Goal: Transaction & Acquisition: Purchase product/service

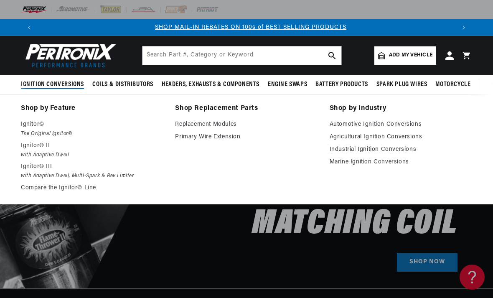
scroll to position [0, 418]
click at [41, 187] on link "Compare the Ignitor© Line" at bounding box center [92, 188] width 142 height 10
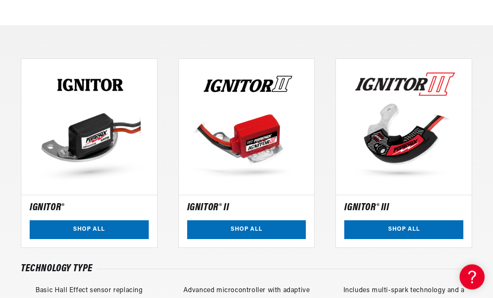
scroll to position [550, 0]
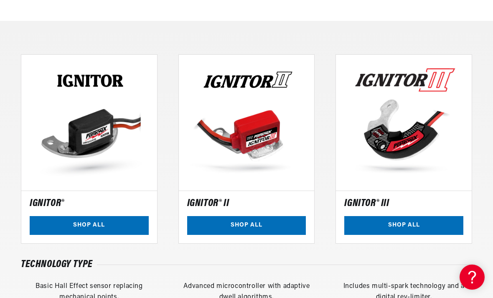
click at [282, 222] on link "SHOP ALL" at bounding box center [246, 225] width 119 height 19
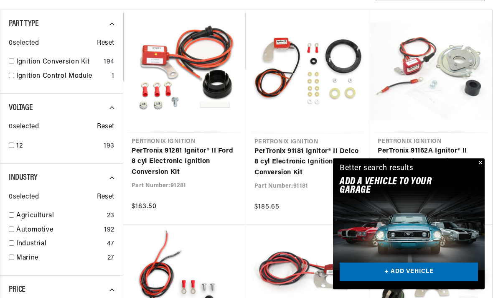
scroll to position [0, 418]
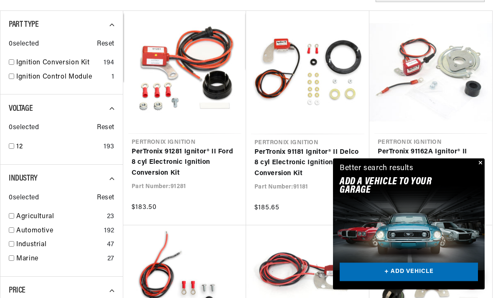
click at [444, 282] on link "+ ADD VEHICLE" at bounding box center [409, 272] width 138 height 19
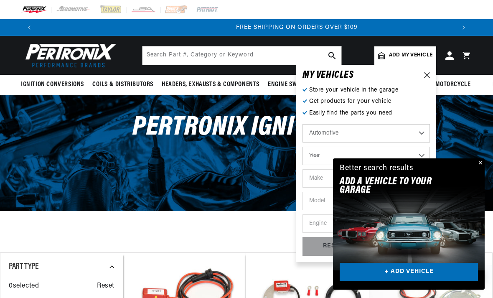
scroll to position [0, 836]
click at [424, 154] on select "Year 2022 2021 2020 2019 2018 2017 2016 2015 2014 2013 2012 2011 2010 2009 2008…" at bounding box center [365, 156] width 127 height 18
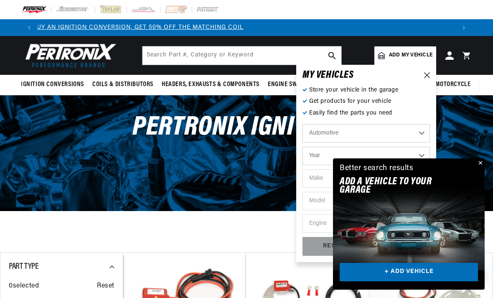
scroll to position [0, 0]
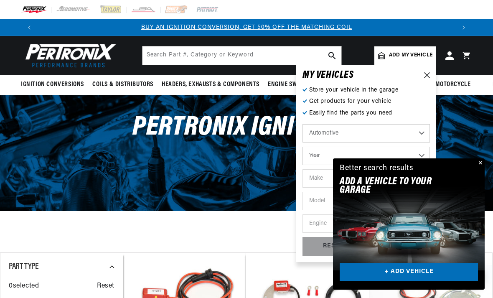
select select "1964"
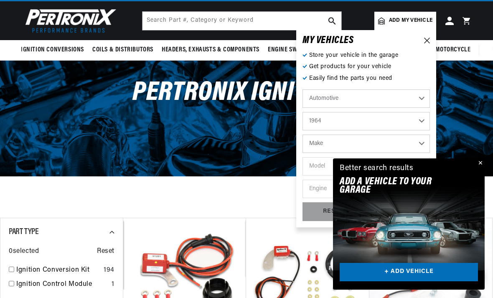
scroll to position [37, 0]
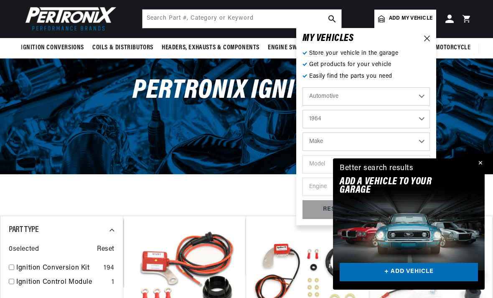
click at [422, 142] on select "Make American Motors Aston Martin Austin Austin Healey Bentley Buick Cadillac C…" at bounding box center [365, 141] width 127 height 18
select select "Chevrolet"
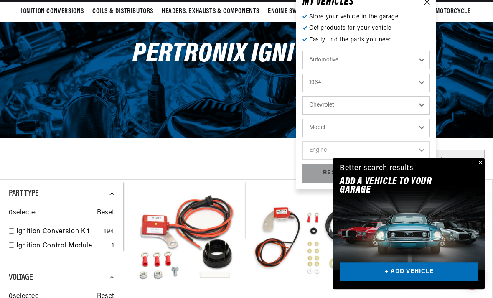
scroll to position [74, 0]
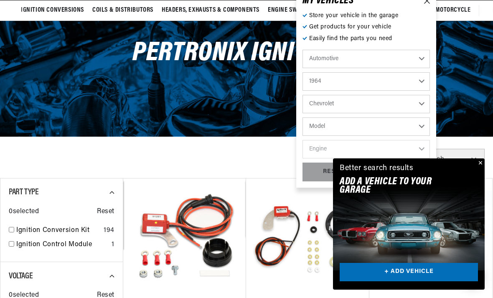
click at [424, 126] on select "Model Bel Air Biscayne C10 Pickup C20 Pickup C30 Pickup Chevelle Chevy II Corva…" at bounding box center [365, 126] width 127 height 18
select select "C20-Pickup"
click at [424, 148] on select "Engine 4.1L 6.5L 6.6L 7.4L 230cid / 3.8L 283cid / 4.6L 292cid / 4.8L 305cid / 5…" at bounding box center [365, 149] width 127 height 18
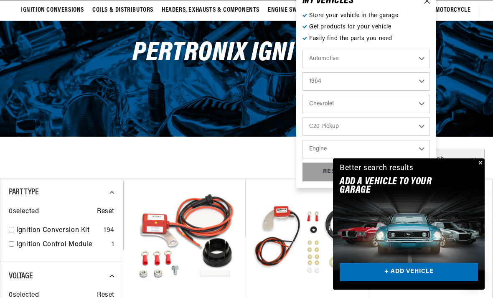
scroll to position [0, 0]
select select "283cid-4.6L"
click at [407, 175] on div "GO!" at bounding box center [399, 172] width 62 height 19
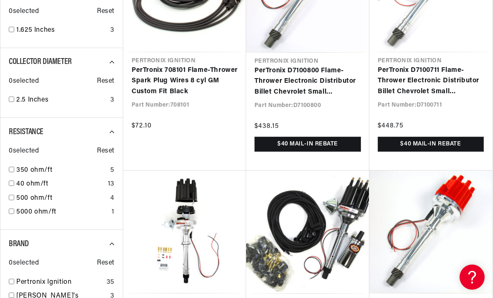
scroll to position [0, 836]
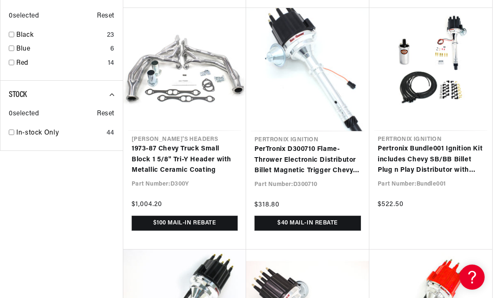
scroll to position [0, 418]
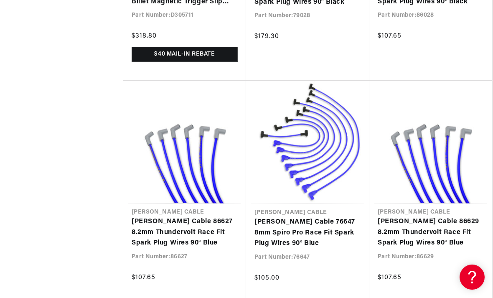
scroll to position [0, 252]
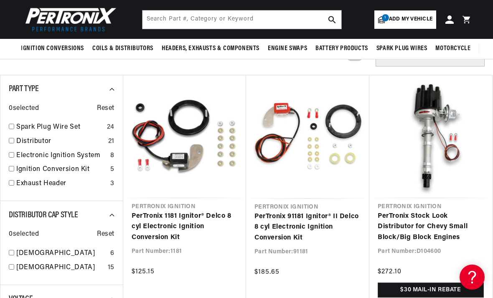
scroll to position [81, 0]
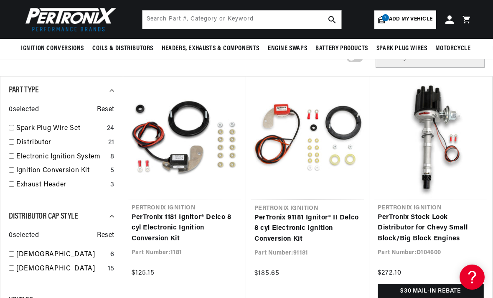
click at [439, 212] on link "PerTronix Stock Look Distributor for Chevy Small Block/Big Block Engines" at bounding box center [431, 228] width 106 height 32
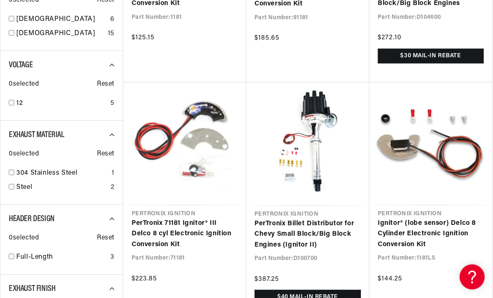
scroll to position [317, 0]
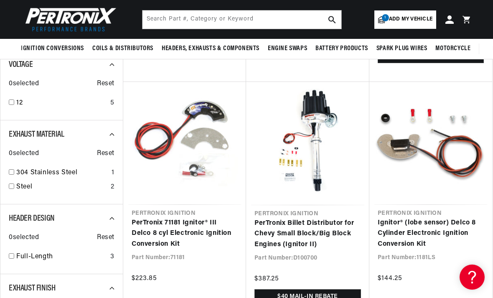
click at [221, 230] on link "PerTronix 71181 Ignitor® III Delco 8 cyl Electronic Ignition Conversion Kit" at bounding box center [185, 234] width 106 height 32
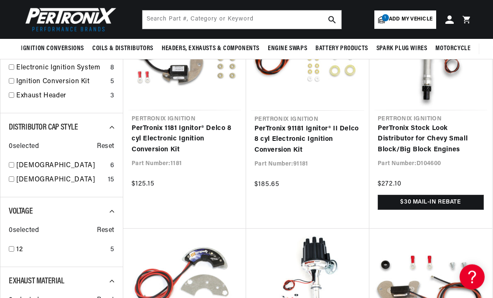
scroll to position [154, 0]
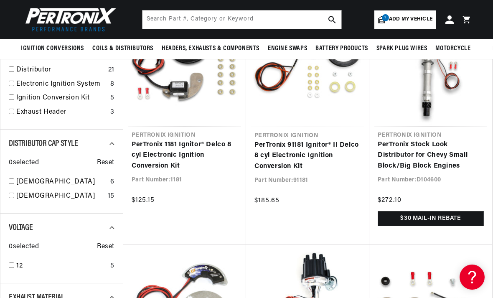
click at [282, 160] on link "PerTronix 91181 Ignitor® II Delco 8 cyl Electronic Ignition Conversion Kit" at bounding box center [307, 156] width 107 height 32
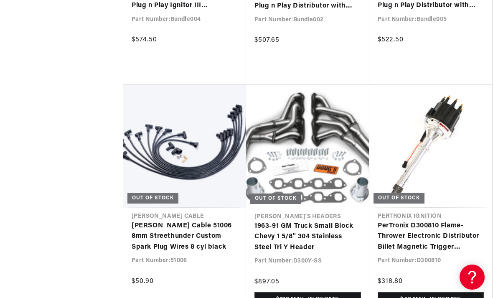
scroll to position [0, 0]
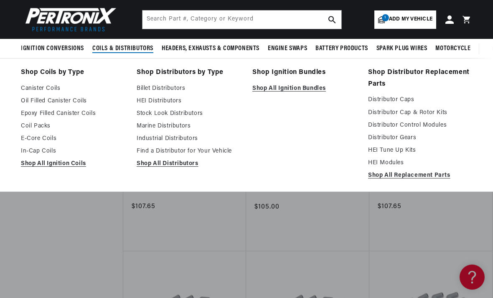
click at [82, 166] on link "Shop All Ignition Coils" at bounding box center [73, 164] width 104 height 10
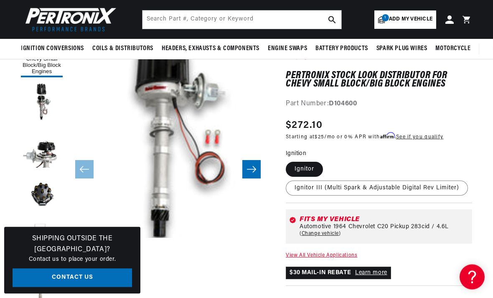
scroll to position [90, 0]
click at [38, 104] on button "Load image 2 in gallery view" at bounding box center [42, 102] width 42 height 42
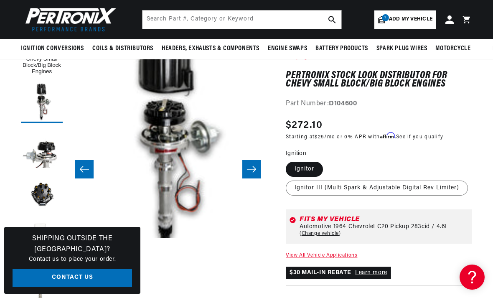
scroll to position [0, 418]
click at [43, 159] on button "Load image 3 in gallery view" at bounding box center [42, 148] width 42 height 42
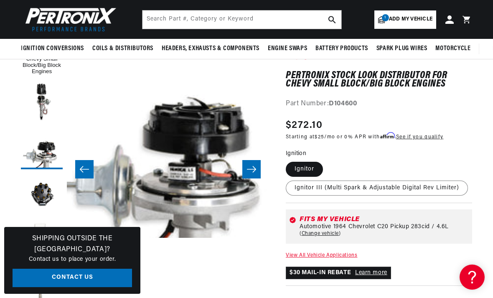
scroll to position [0, 0]
click at [38, 198] on button "Load image 4 in gallery view" at bounding box center [42, 194] width 42 height 42
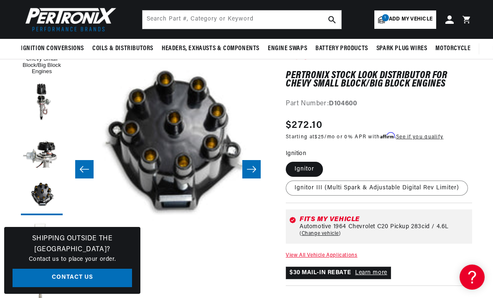
scroll to position [0, 836]
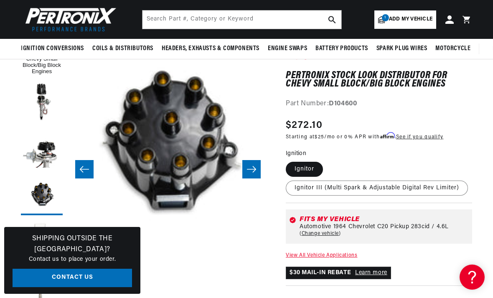
click at [40, 244] on button "Load image 5 in gallery view" at bounding box center [42, 240] width 42 height 42
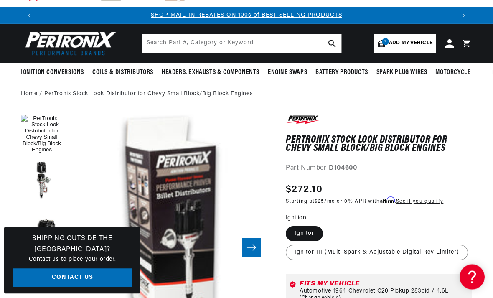
scroll to position [9, 0]
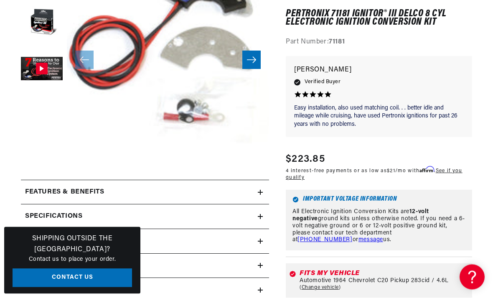
scroll to position [169, 0]
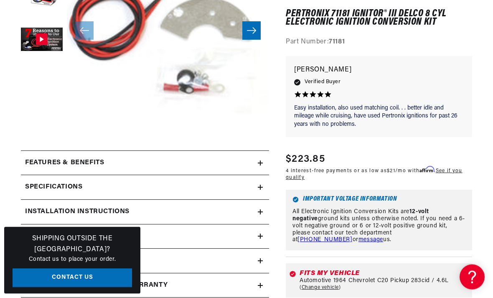
click at [261, 212] on icon at bounding box center [260, 212] width 5 height 0
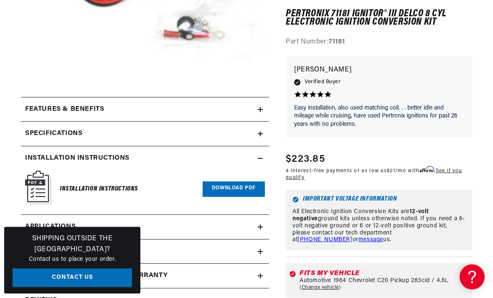
scroll to position [253, 0]
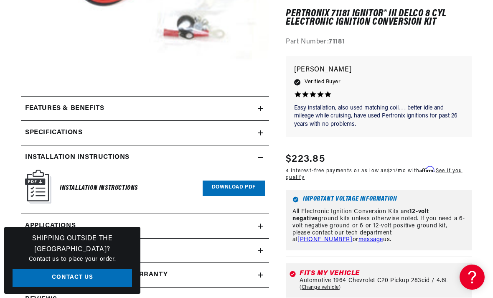
click at [249, 189] on link "Download PDF" at bounding box center [234, 187] width 62 height 15
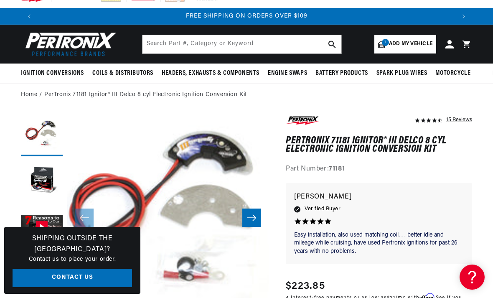
scroll to position [0, 0]
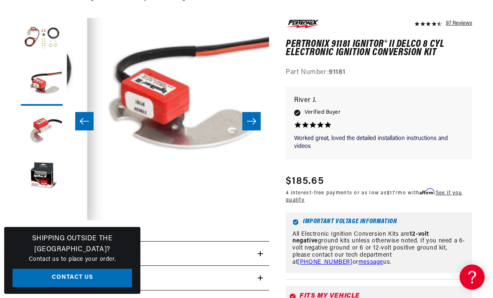
scroll to position [112, 0]
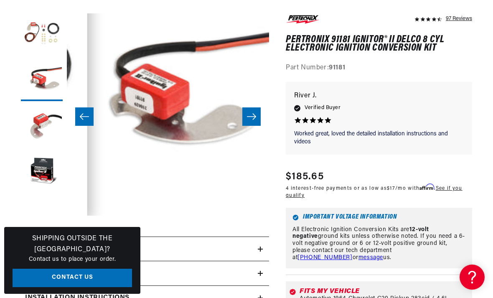
click at [254, 119] on icon "Slide right" at bounding box center [251, 116] width 10 height 8
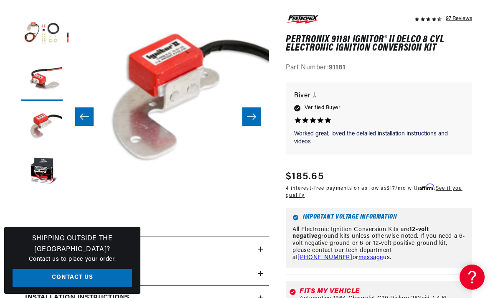
scroll to position [20, 404]
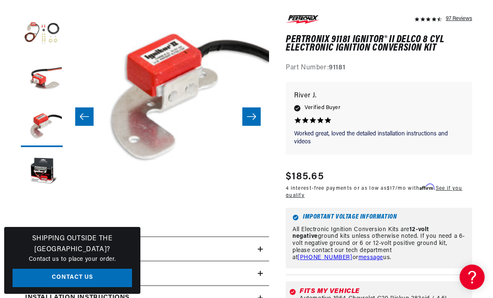
click at [257, 120] on button "Slide right" at bounding box center [251, 116] width 18 height 18
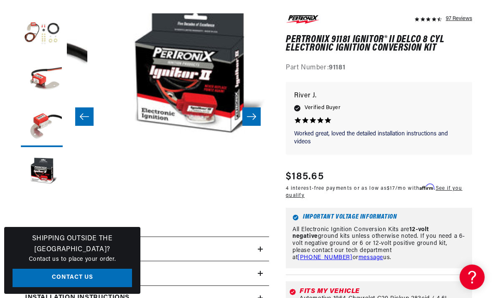
scroll to position [20, 607]
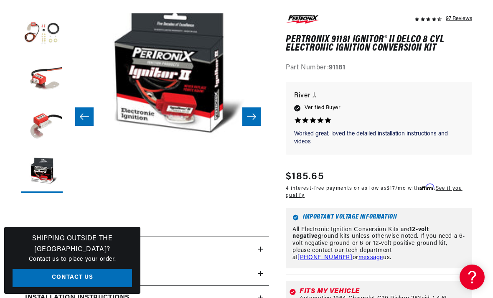
click at [257, 117] on button "Slide right" at bounding box center [251, 116] width 18 height 18
click at [252, 116] on icon "Slide right" at bounding box center [251, 116] width 10 height 8
click at [254, 118] on icon "Slide right" at bounding box center [251, 116] width 9 height 6
click at [254, 121] on button "Slide right" at bounding box center [251, 116] width 18 height 18
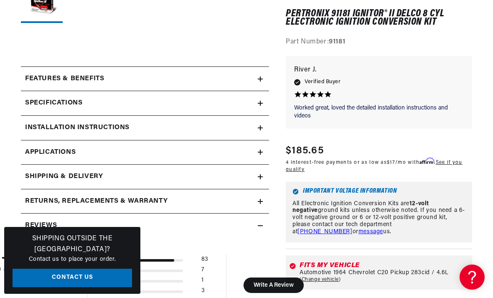
scroll to position [322, 0]
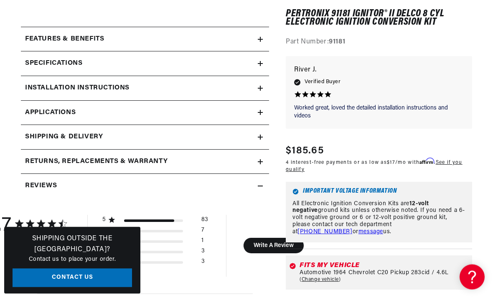
click at [263, 91] on summary "Installation instructions" at bounding box center [145, 88] width 248 height 24
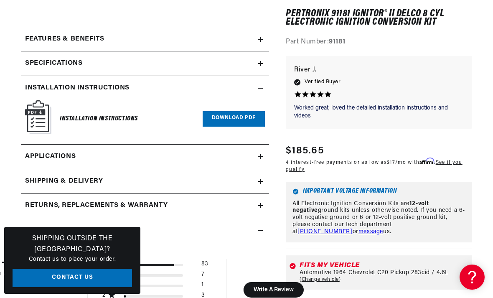
click at [246, 121] on link "Download PDF" at bounding box center [234, 118] width 62 height 15
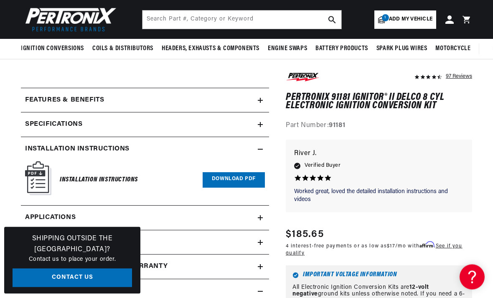
scroll to position [0, 317]
click at [265, 101] on summary "Features & Benefits" at bounding box center [145, 101] width 248 height 24
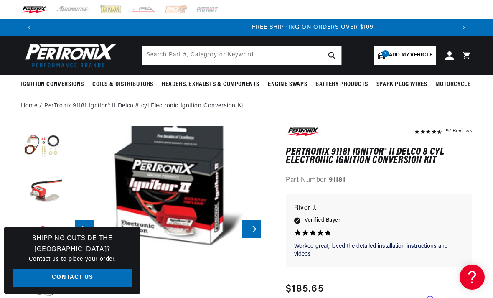
scroll to position [0, 836]
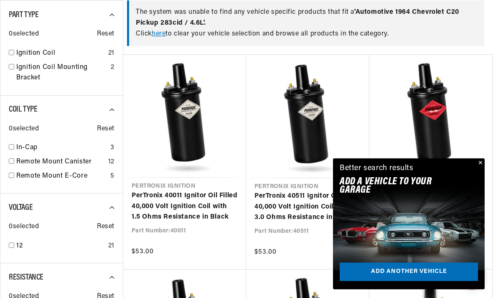
scroll to position [318, 0]
click at [483, 168] on button "Close" at bounding box center [480, 163] width 10 height 10
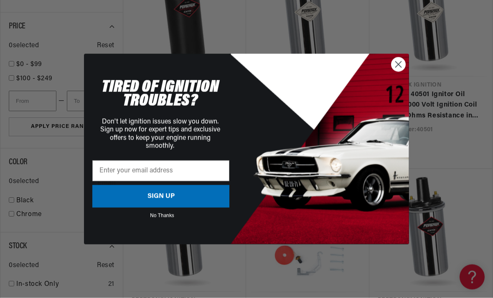
scroll to position [849, 0]
click at [398, 71] on circle "Close dialog" at bounding box center [398, 64] width 14 height 14
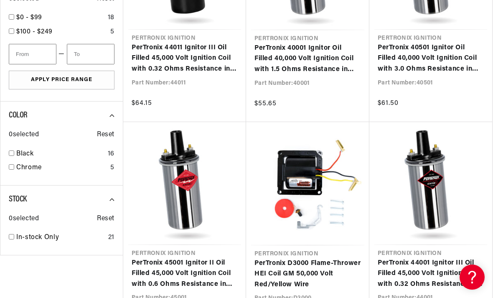
scroll to position [0, 836]
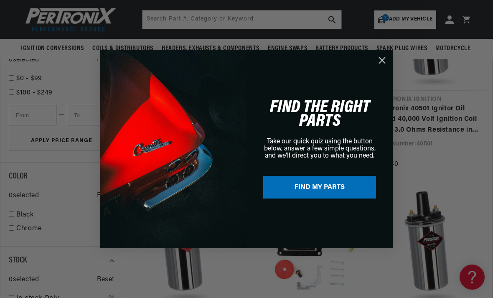
click at [385, 58] on circle "Close dialog" at bounding box center [382, 60] width 14 height 14
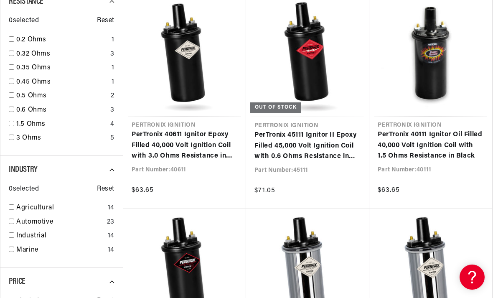
click at [337, 148] on link "PerTronix 45111 Ignitor II Epoxy Filled 45,000 Volt Ignition Coil with 0.6 Ohms…" at bounding box center [307, 146] width 107 height 32
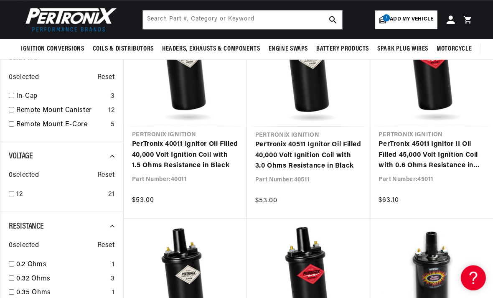
scroll to position [369, 0]
click at [468, 153] on link "PerTronix 45011 Ignitor II Oil Filled 45,000 Volt Ignition Coil with 0.6 Ohms R…" at bounding box center [431, 155] width 106 height 32
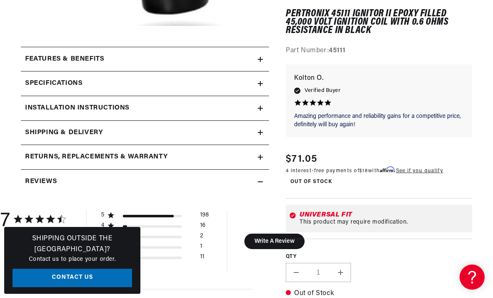
scroll to position [0, 836]
click at [431, 246] on div "QTY Decrease quantity for PerTronix 45111 Ignitor II Epoxy Filled 45,000 Volt I…" at bounding box center [379, 260] width 186 height 43
click at [261, 84] on icon at bounding box center [260, 83] width 5 height 5
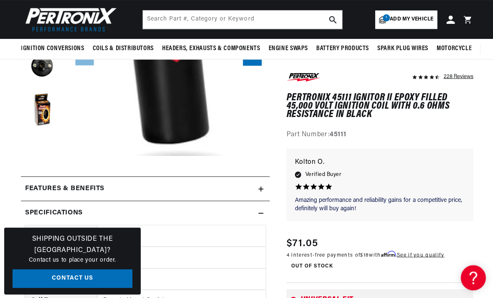
scroll to position [172, 0]
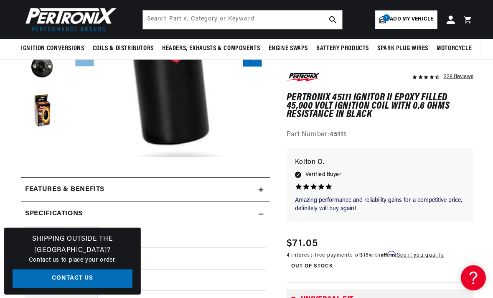
click at [264, 193] on summary "Features & Benefits" at bounding box center [145, 189] width 248 height 24
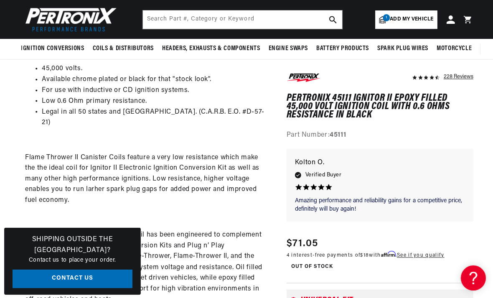
scroll to position [315, 0]
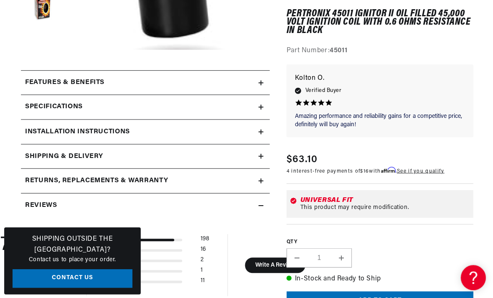
scroll to position [280, 0]
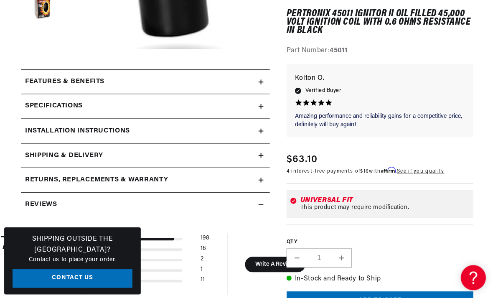
click at [258, 84] on summary "Features & Benefits" at bounding box center [145, 82] width 248 height 24
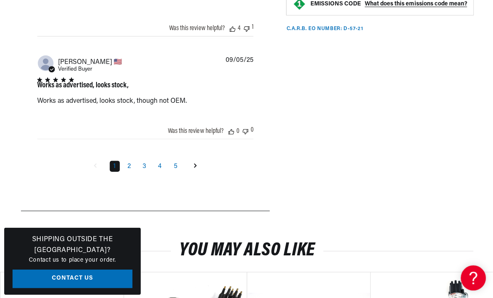
scroll to position [0, 836]
click at [134, 171] on link "2" at bounding box center [129, 165] width 11 height 11
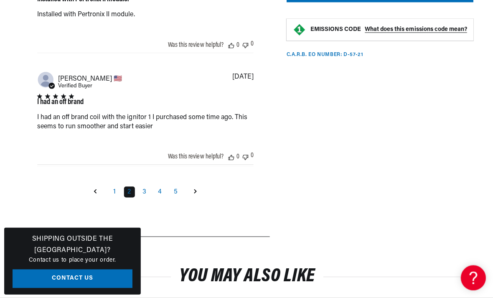
scroll to position [0, 0]
click at [149, 197] on link "3" at bounding box center [144, 191] width 11 height 11
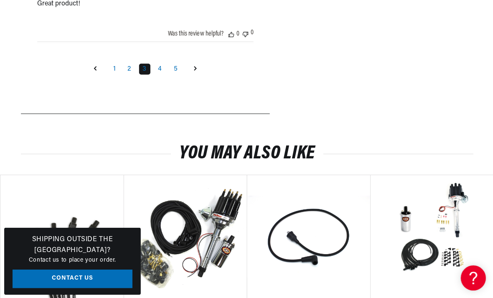
scroll to position [1464, 0]
click at [165, 74] on link "4" at bounding box center [159, 68] width 11 height 11
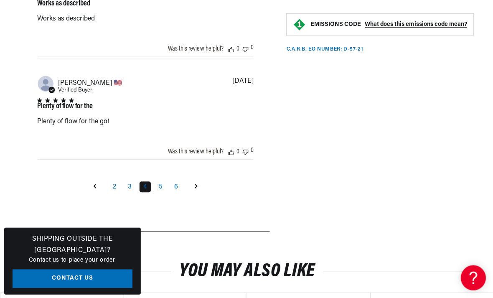
scroll to position [0, 836]
click at [162, 192] on link "5" at bounding box center [160, 186] width 11 height 11
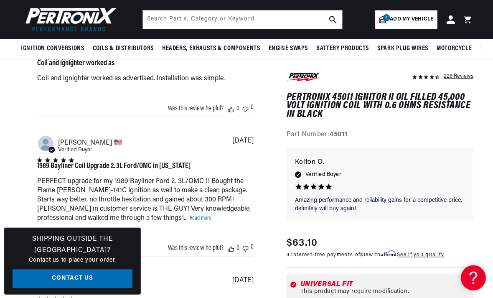
click at [189, 216] on link "Read more" at bounding box center [200, 218] width 22 height 6
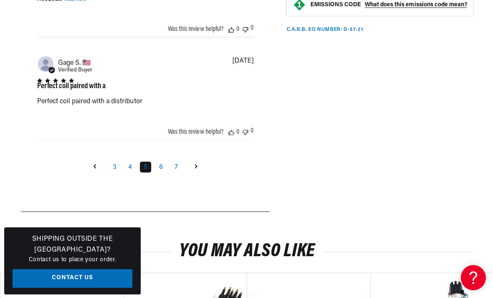
scroll to position [1431, 0]
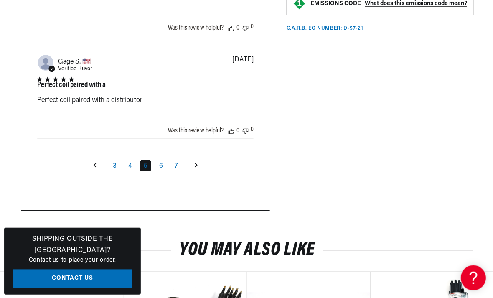
click at [165, 171] on link "6" at bounding box center [160, 165] width 11 height 11
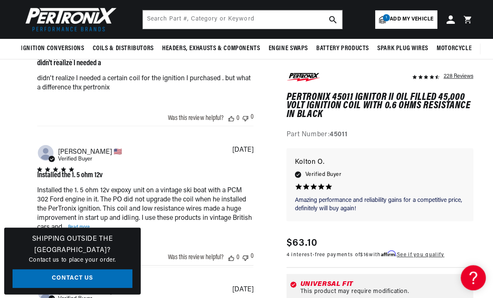
scroll to position [0, 418]
click at [84, 226] on link "Read more" at bounding box center [79, 227] width 22 height 6
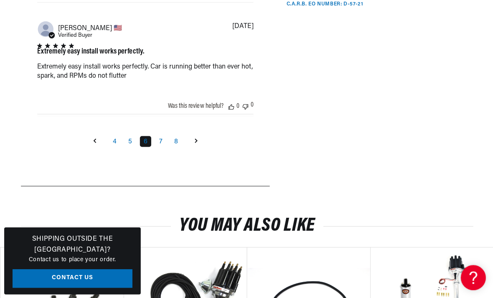
scroll to position [1436, 0]
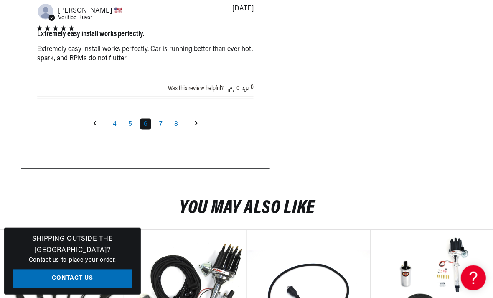
click at [163, 129] on link "7" at bounding box center [160, 123] width 11 height 11
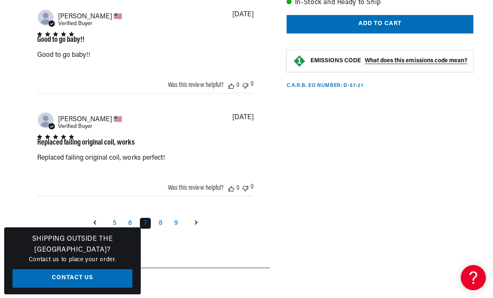
scroll to position [1292, 0]
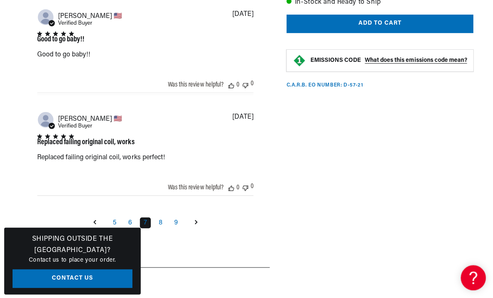
click at [161, 228] on link "8" at bounding box center [160, 222] width 11 height 11
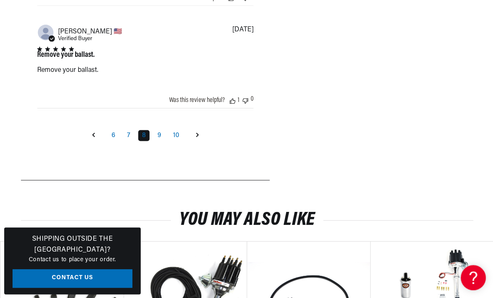
scroll to position [1413, 0]
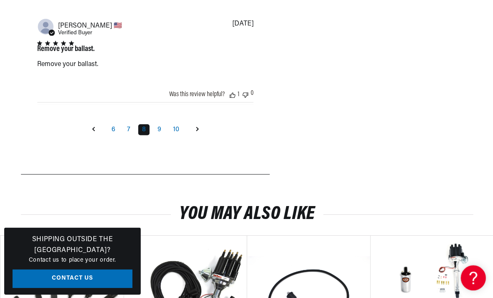
click at [160, 135] on link "9" at bounding box center [158, 129] width 11 height 11
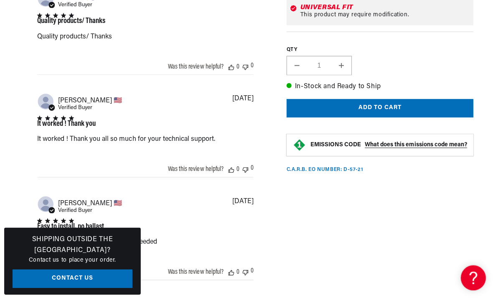
scroll to position [0, 0]
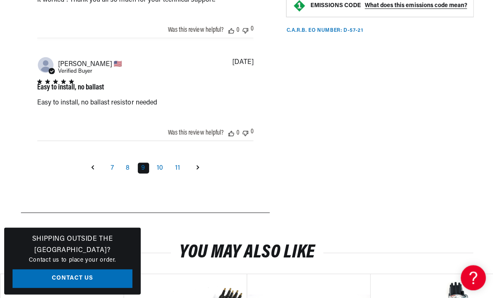
click at [158, 173] on link "10" at bounding box center [160, 167] width 14 height 11
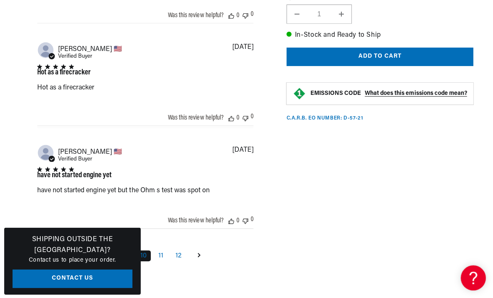
scroll to position [1258, 0]
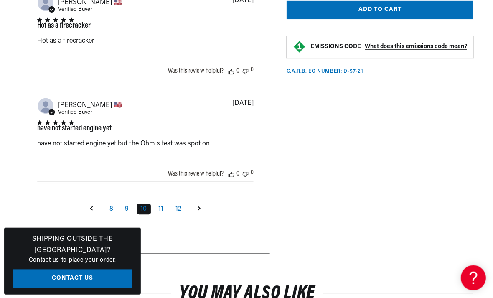
click at [165, 214] on link "11" at bounding box center [161, 208] width 13 height 11
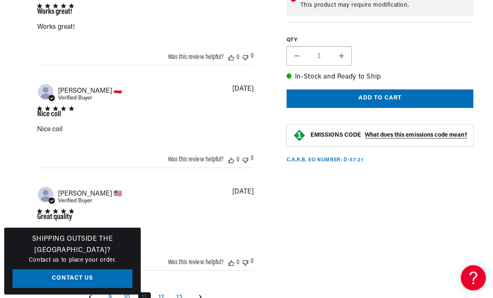
scroll to position [1225, 0]
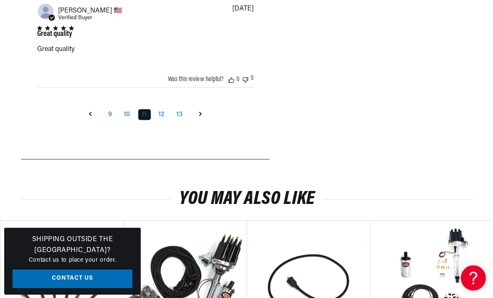
click at [160, 119] on link "12" at bounding box center [161, 114] width 13 height 11
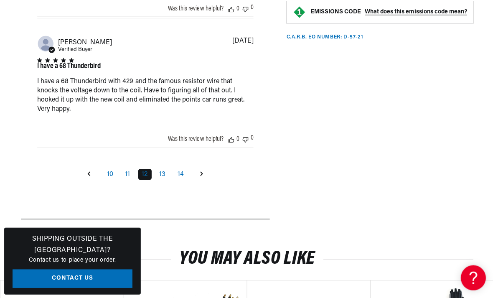
click at [167, 179] on link "13" at bounding box center [162, 173] width 14 height 11
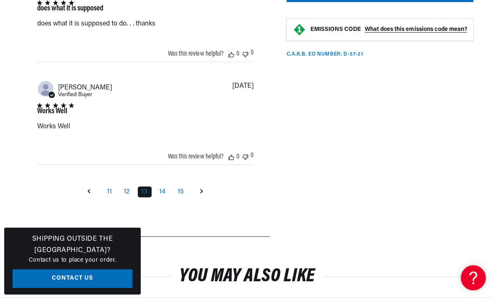
click at [166, 197] on link "14" at bounding box center [162, 191] width 14 height 11
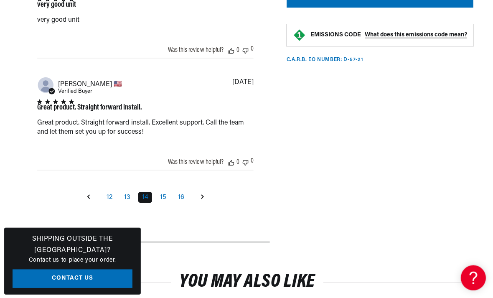
click at [164, 202] on link "15" at bounding box center [163, 196] width 14 height 11
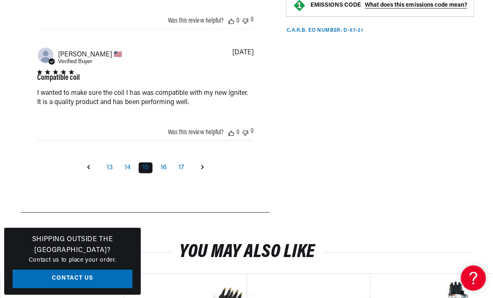
click at [168, 173] on link "16" at bounding box center [163, 167] width 14 height 11
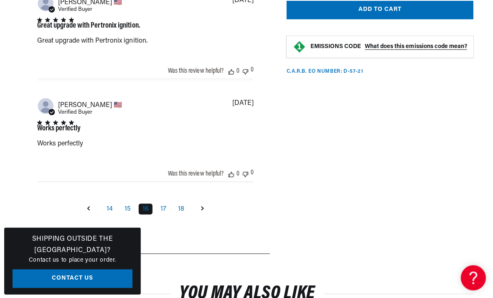
click at [164, 214] on link "17" at bounding box center [162, 208] width 13 height 11
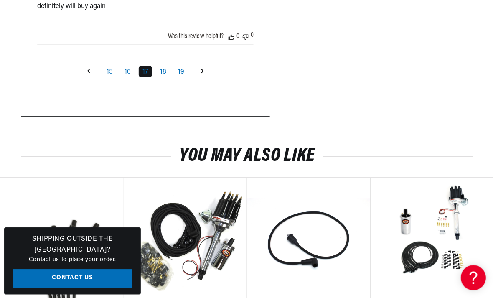
scroll to position [0, 836]
click at [164, 77] on link "18" at bounding box center [163, 71] width 14 height 11
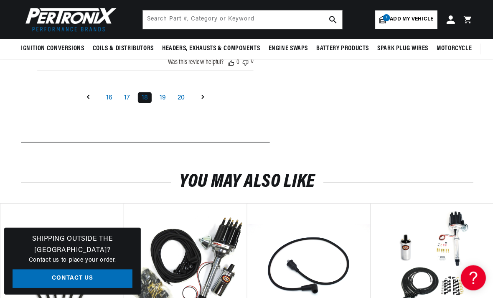
scroll to position [0, 418]
click at [163, 103] on link "19" at bounding box center [162, 97] width 14 height 11
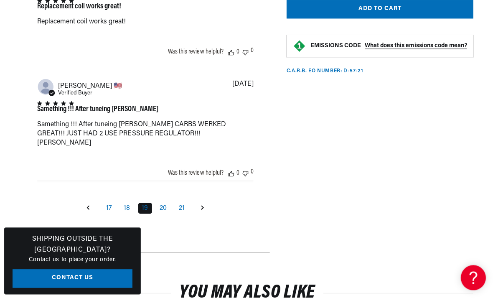
scroll to position [0, 836]
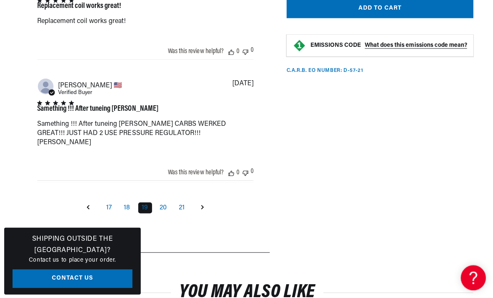
click at [165, 213] on link "20" at bounding box center [163, 207] width 15 height 11
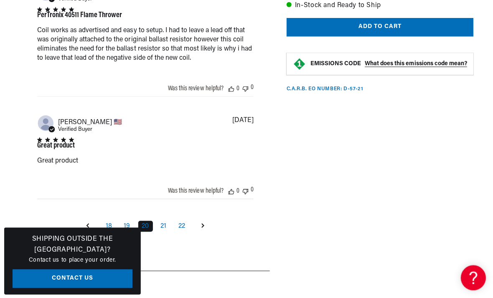
scroll to position [1321, 0]
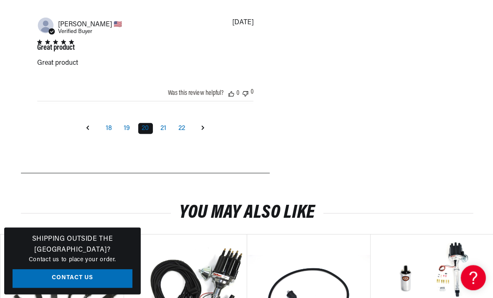
click at [165, 134] on link "21" at bounding box center [163, 128] width 13 height 11
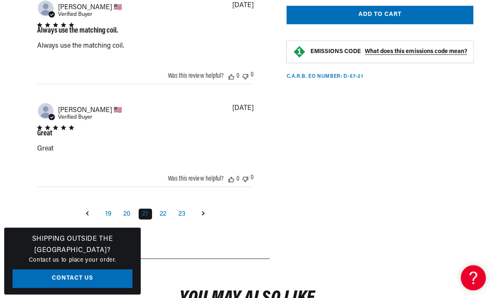
click at [162, 219] on link "22" at bounding box center [163, 213] width 14 height 11
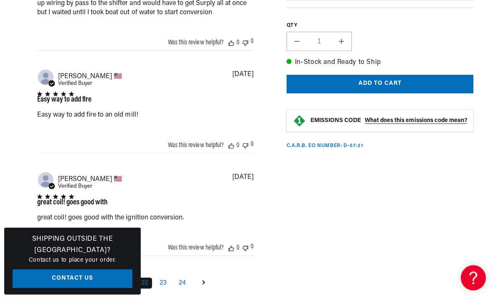
click at [208, 222] on div "great coil! goes good with great coil! goes good with the ignition conversion. …" at bounding box center [145, 210] width 216 height 32
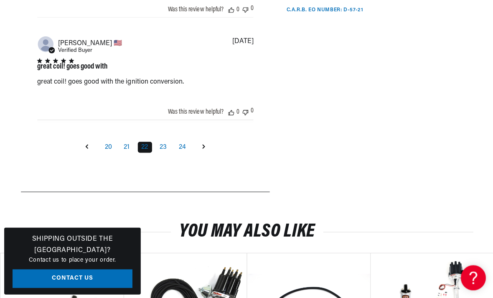
click at [165, 152] on link "23" at bounding box center [163, 146] width 15 height 11
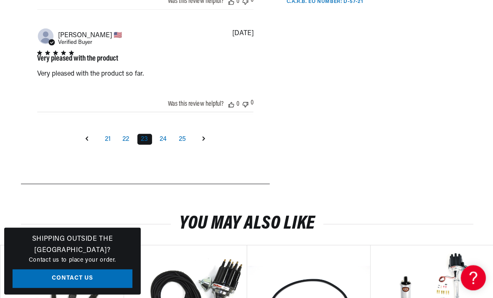
click at [168, 144] on link "24" at bounding box center [163, 138] width 15 height 11
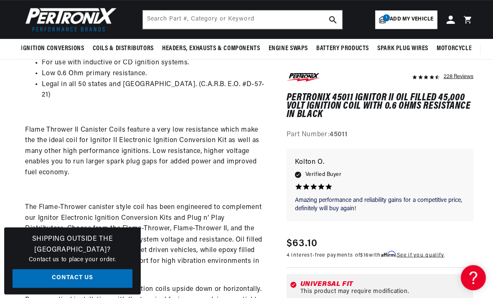
scroll to position [0, 0]
